Goal: Information Seeking & Learning: Understand process/instructions

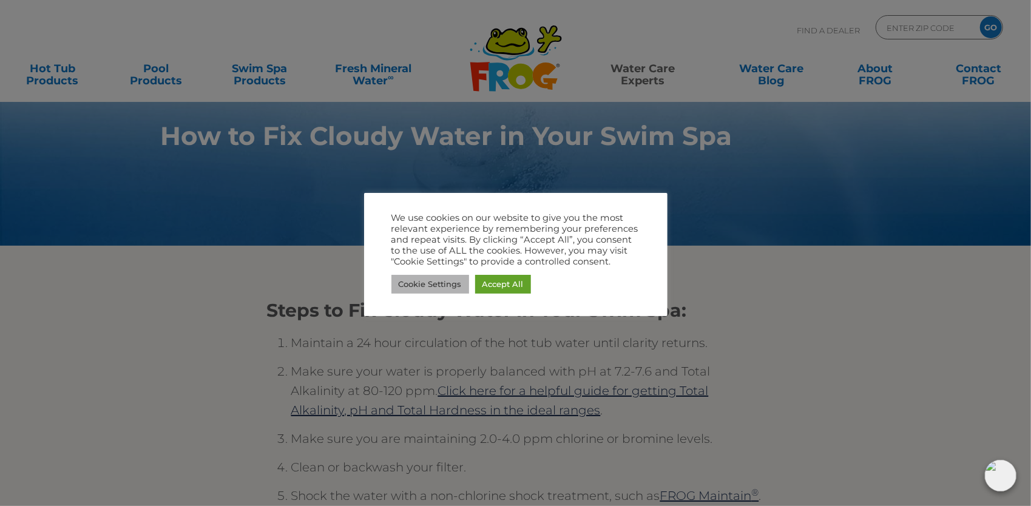
click at [442, 280] on link "Cookie Settings" at bounding box center [431, 284] width 78 height 19
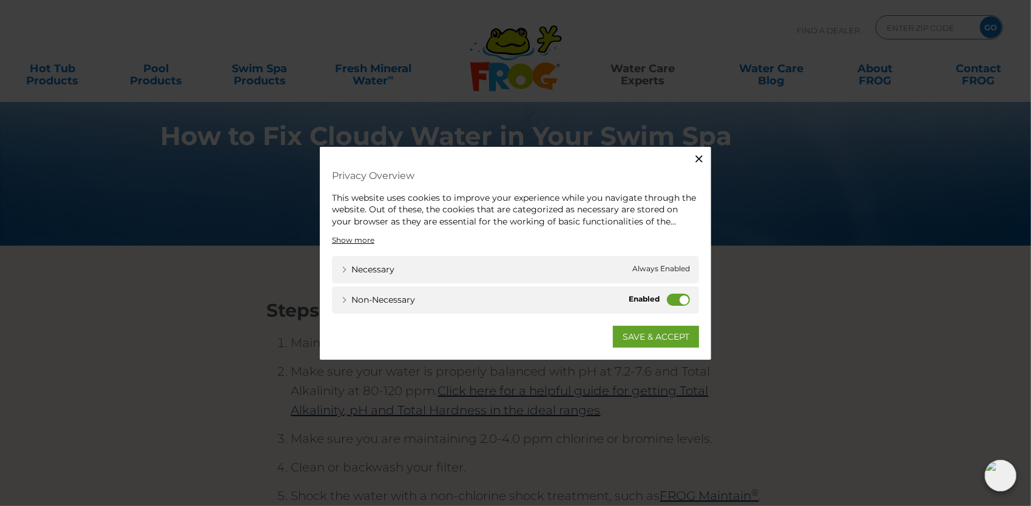
click at [682, 297] on label "Non-necessary" at bounding box center [678, 300] width 23 height 12
click at [0, 0] on input "Non-necessary" at bounding box center [0, 0] width 0 height 0
click at [647, 334] on link "SAVE & ACCEPT" at bounding box center [656, 337] width 86 height 22
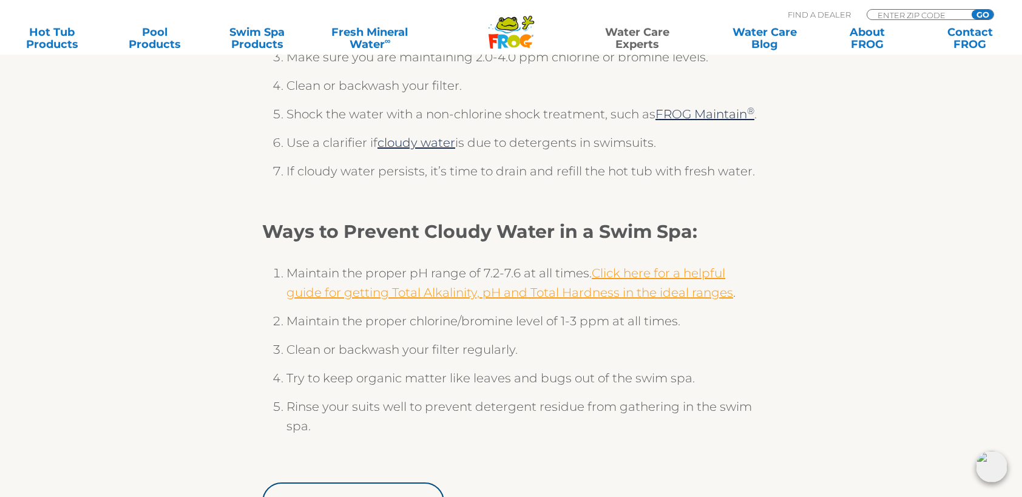
scroll to position [425, 0]
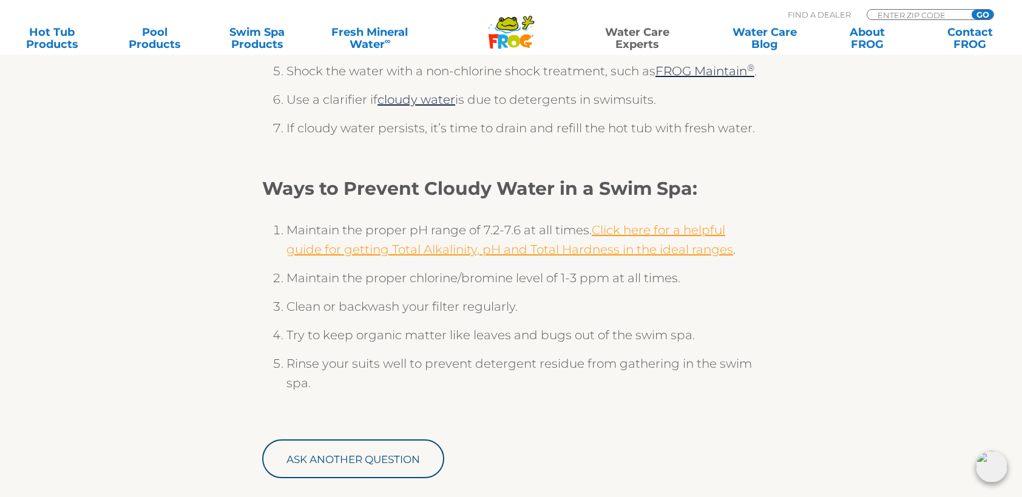
click at [629, 243] on link "Click here for a helpful guide for getting Total Alkalinity, pH and Total Hardn…" at bounding box center [510, 240] width 447 height 34
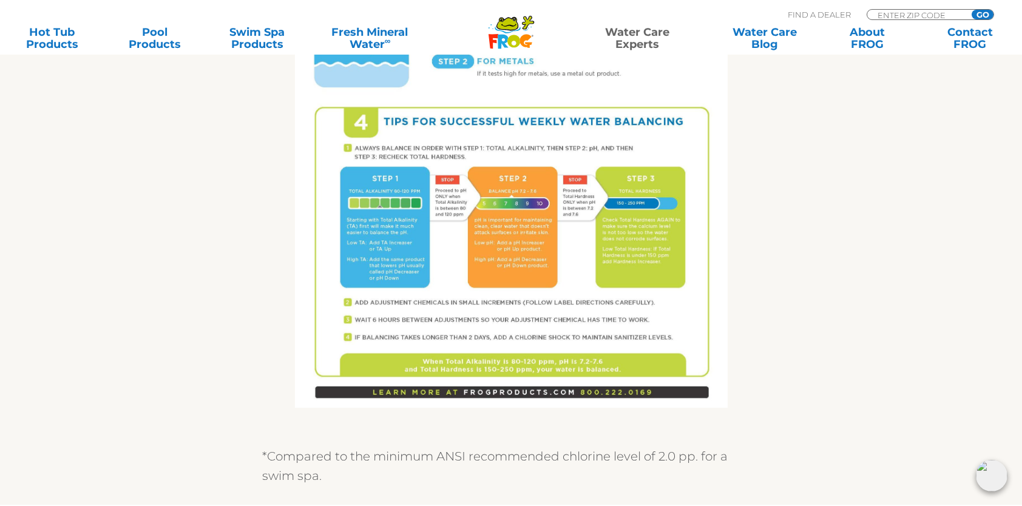
scroll to position [850, 0]
